Goal: Task Accomplishment & Management: Use online tool/utility

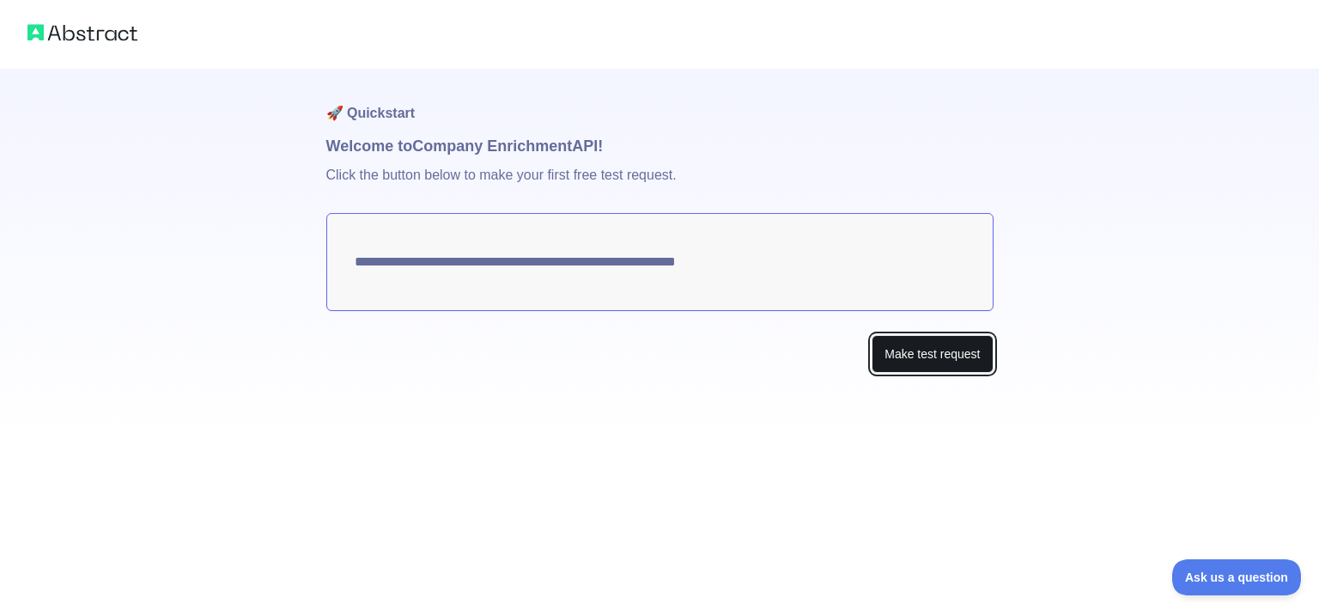
click at [921, 359] on button "Make test request" at bounding box center [931, 354] width 121 height 39
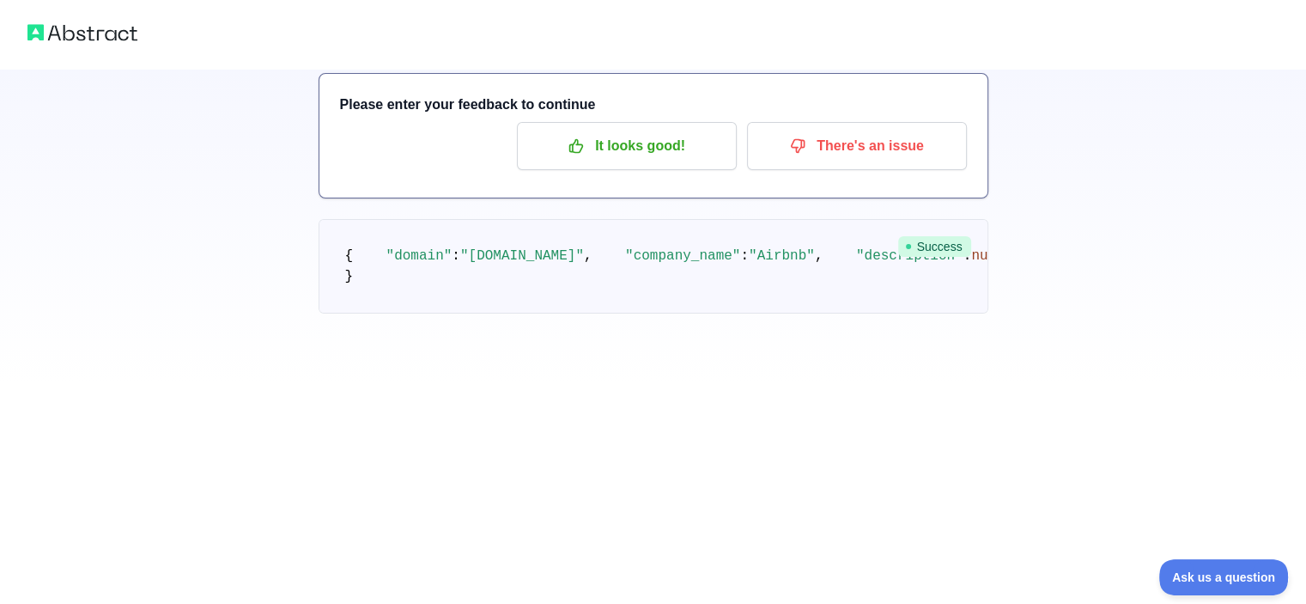
scroll to position [98, 0]
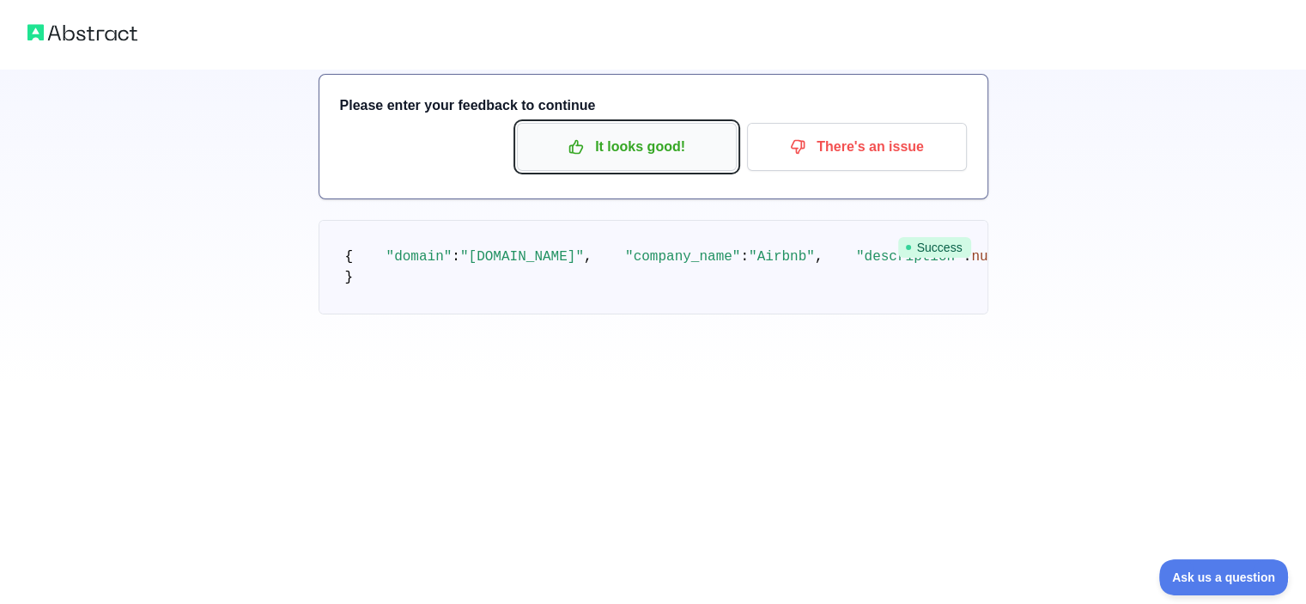
click at [637, 147] on p "It looks good!" at bounding box center [627, 146] width 194 height 29
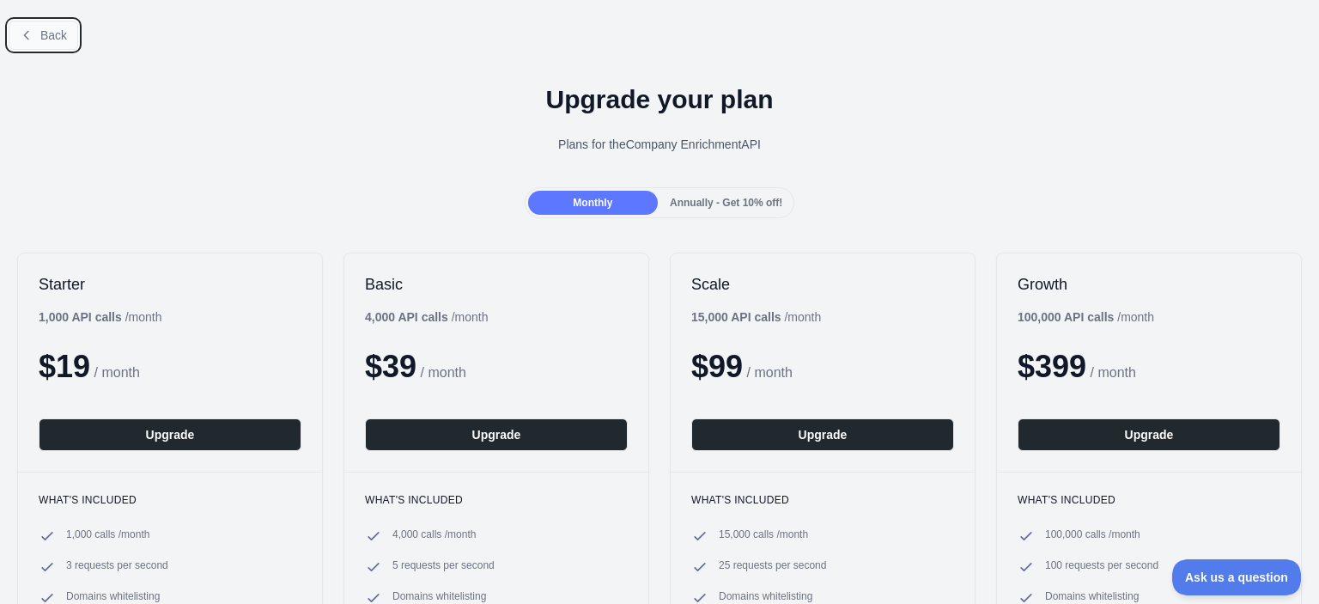
click at [41, 33] on span "Back" at bounding box center [53, 35] width 27 height 14
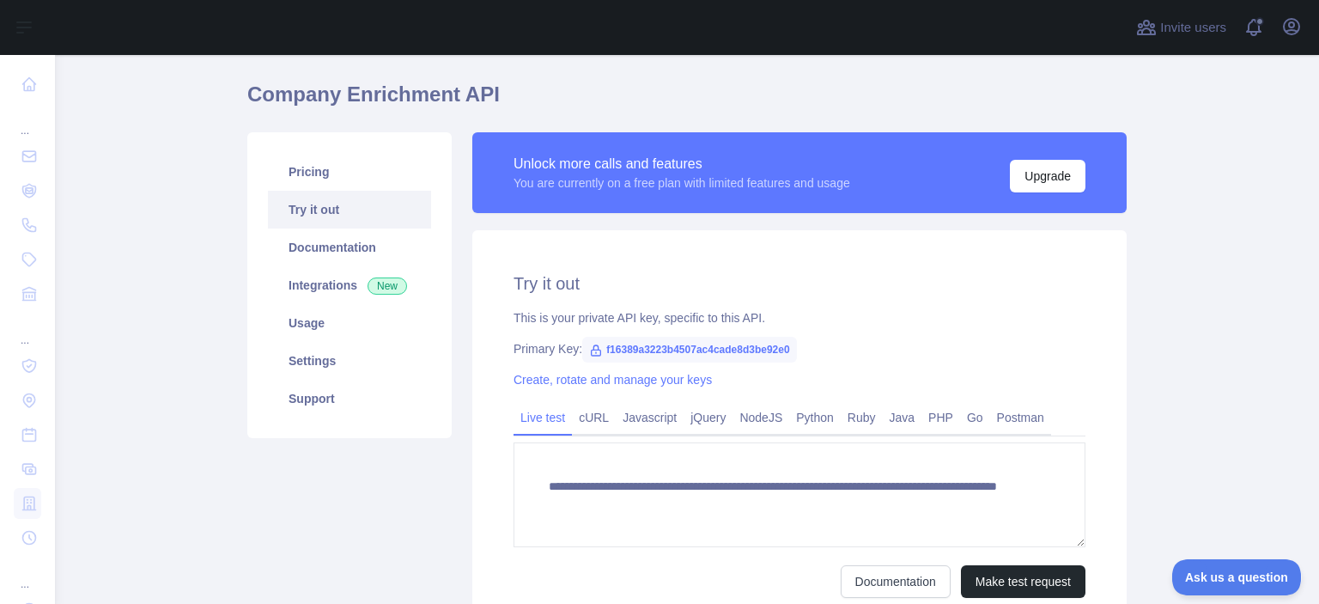
scroll to position [54, 0]
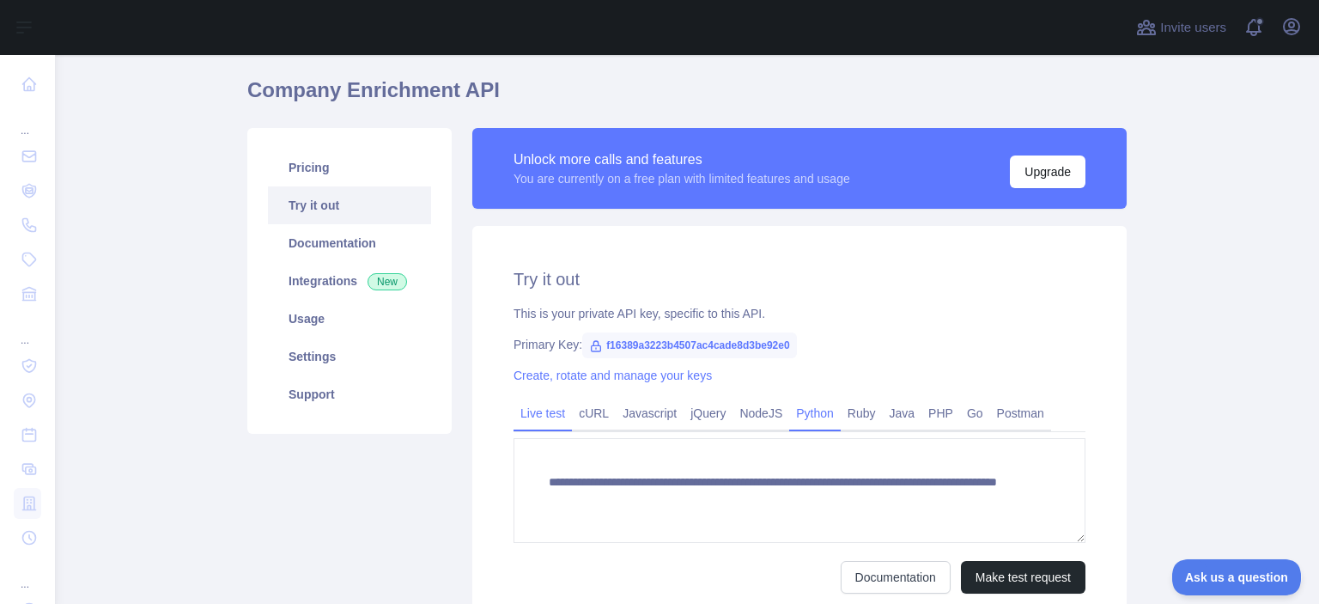
click at [791, 412] on link "Python" at bounding box center [815, 412] width 52 height 27
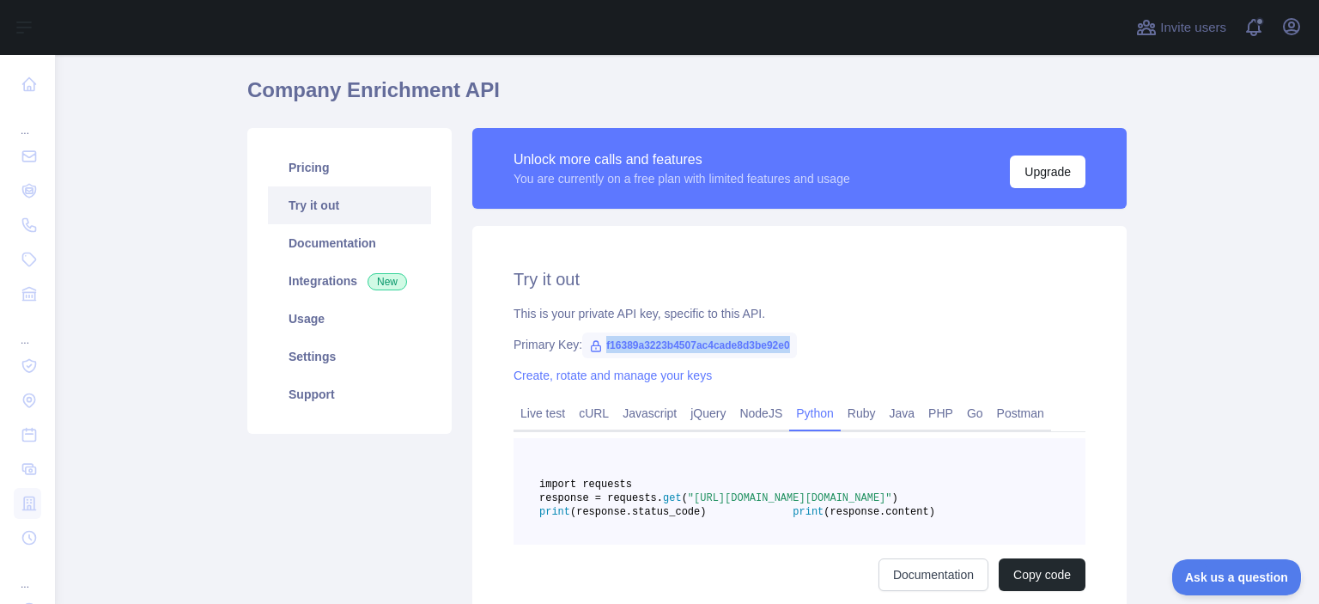
drag, startPoint x: 596, startPoint y: 343, endPoint x: 791, endPoint y: 346, distance: 194.9
click at [791, 346] on div "Primary Key: f16389a3223b4507ac4cade8d3be92e0" at bounding box center [799, 344] width 572 height 17
copy span "f16389a3223b4507ac4cade8d3be92e0"
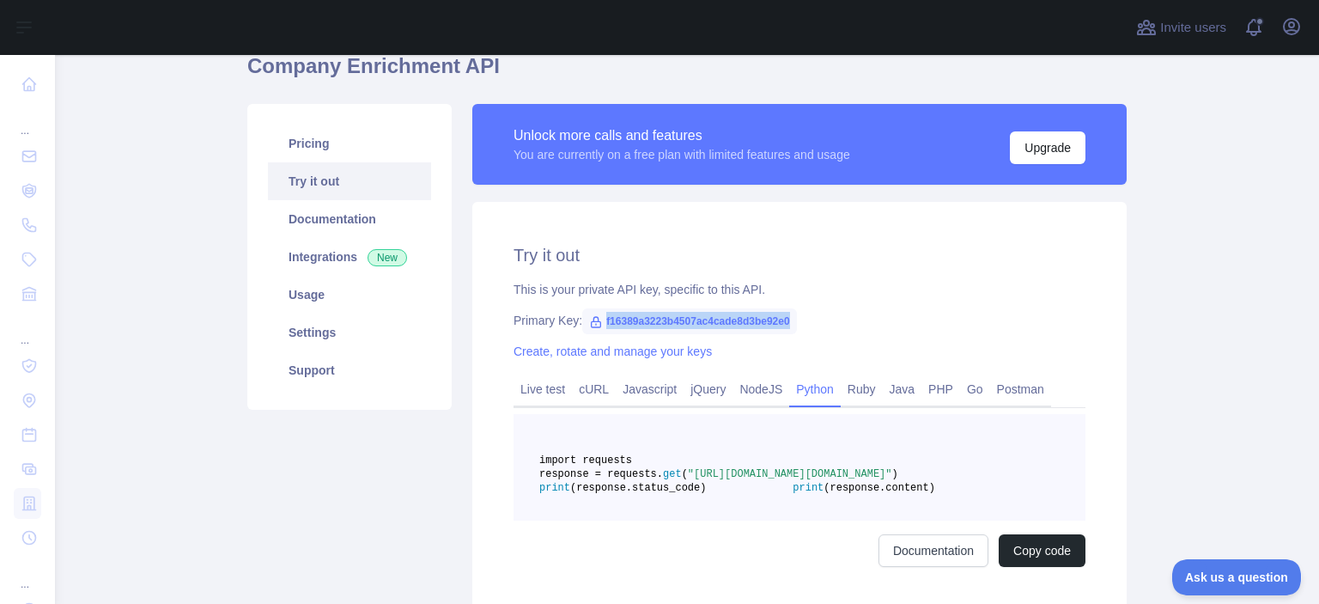
scroll to position [0, 0]
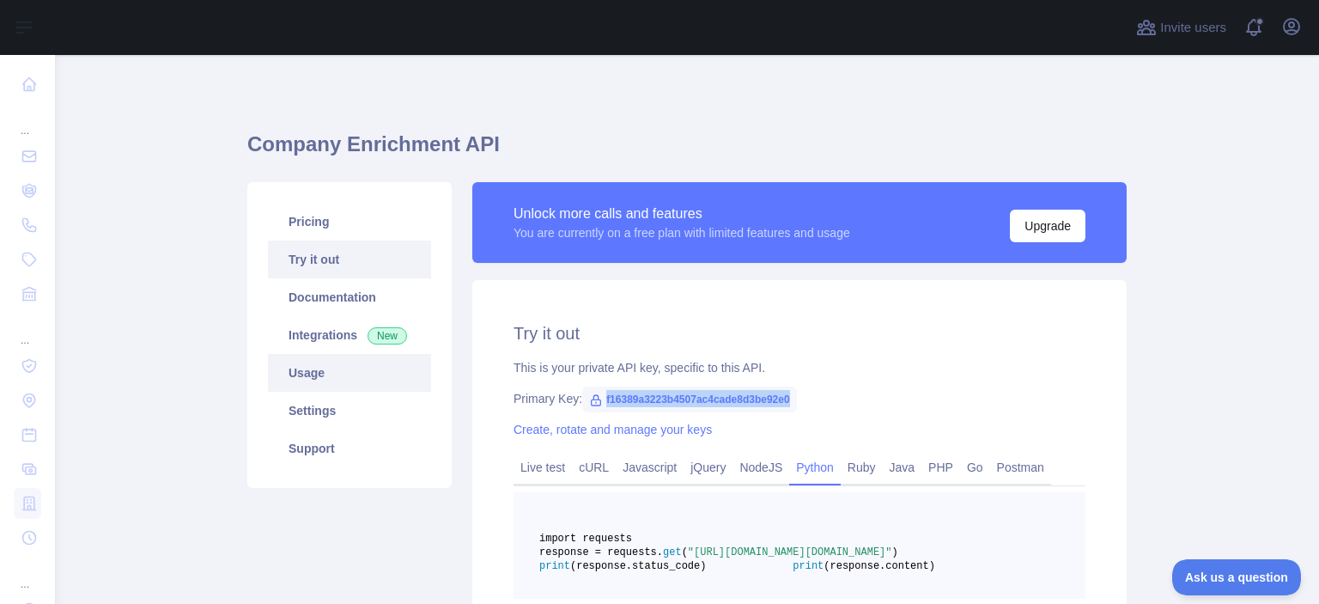
click at [337, 369] on link "Usage" at bounding box center [349, 373] width 163 height 38
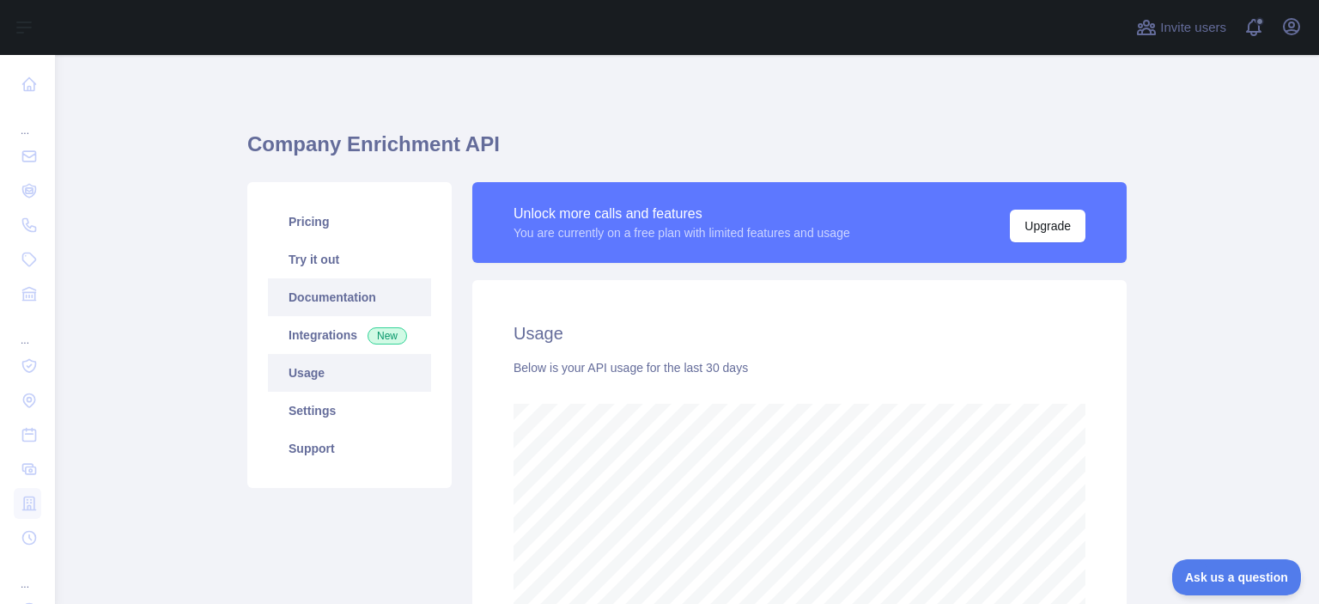
scroll to position [549, 1250]
